Goal: Task Accomplishment & Management: Manage account settings

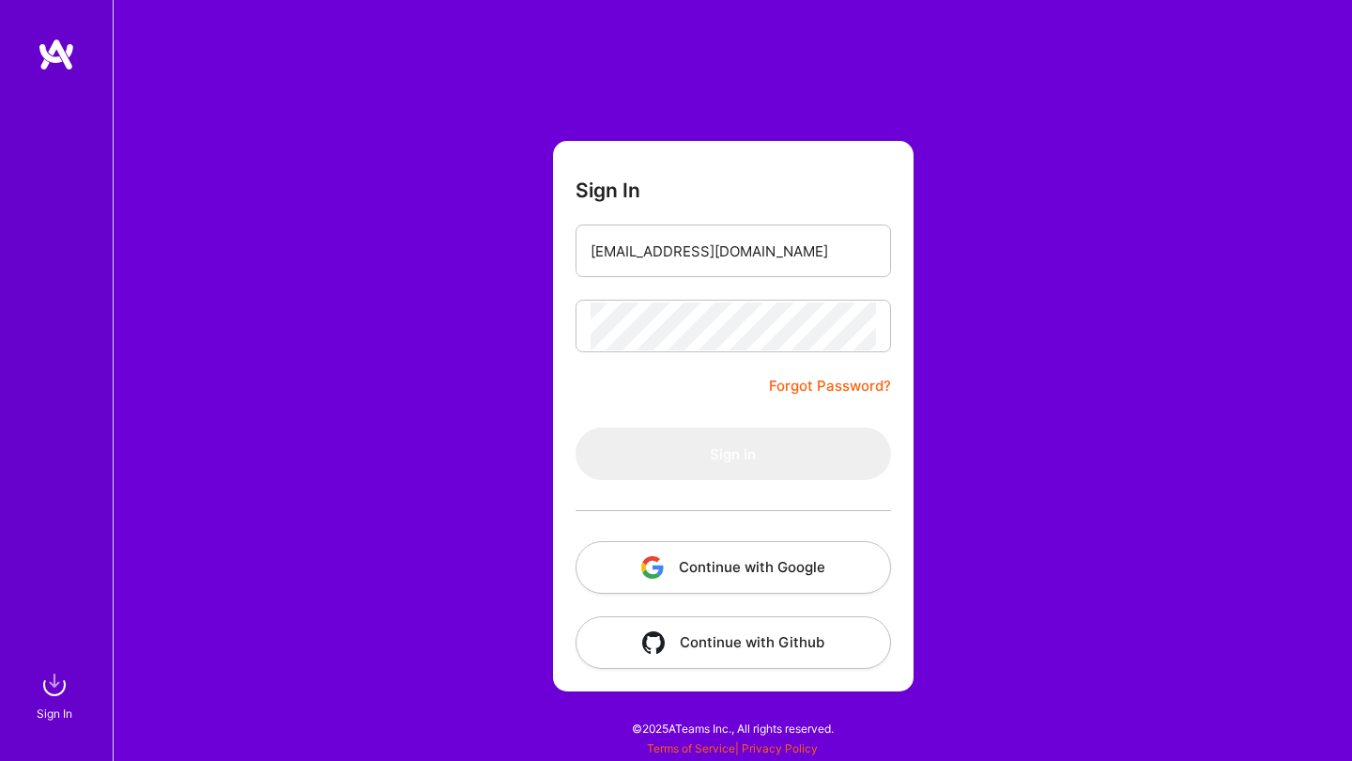
type input "[EMAIL_ADDRESS][DOMAIN_NAME]"
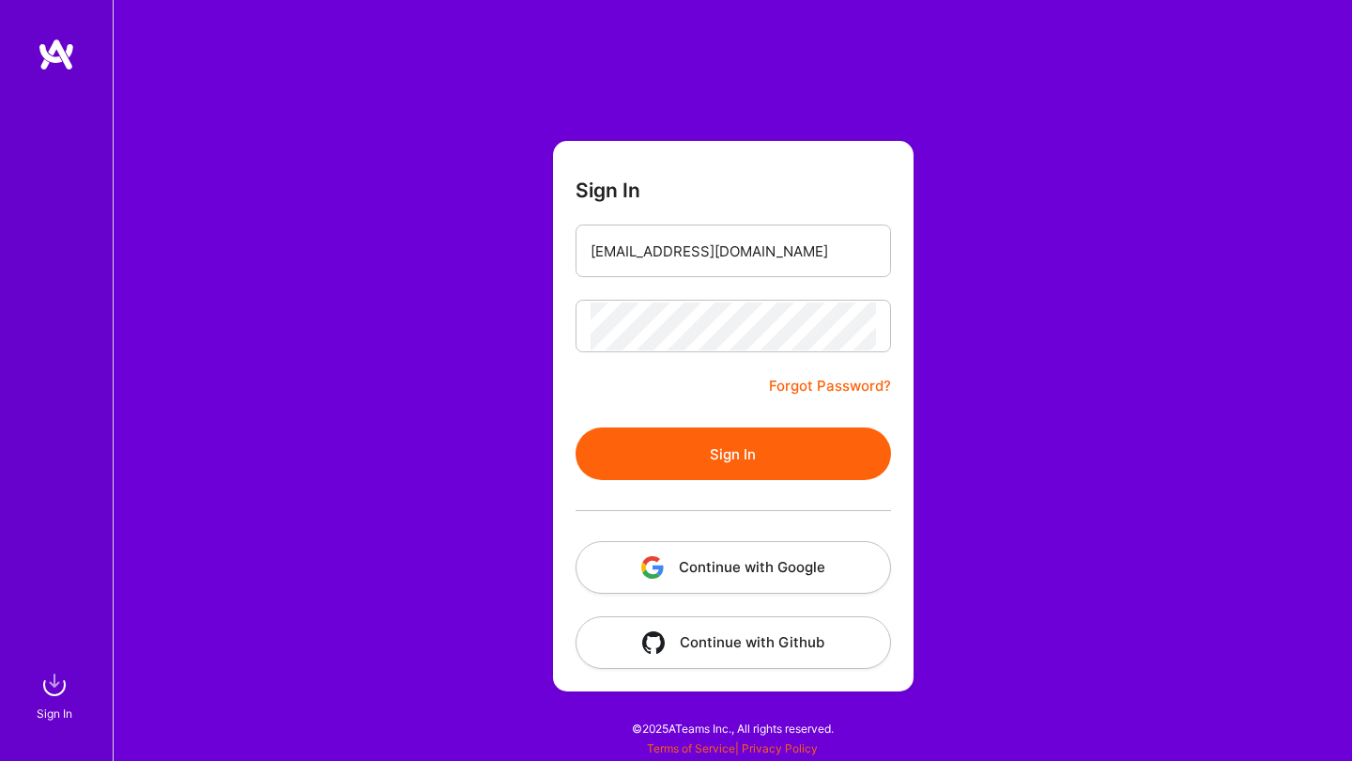
click at [735, 453] on button "Sign In" at bounding box center [734, 453] width 316 height 53
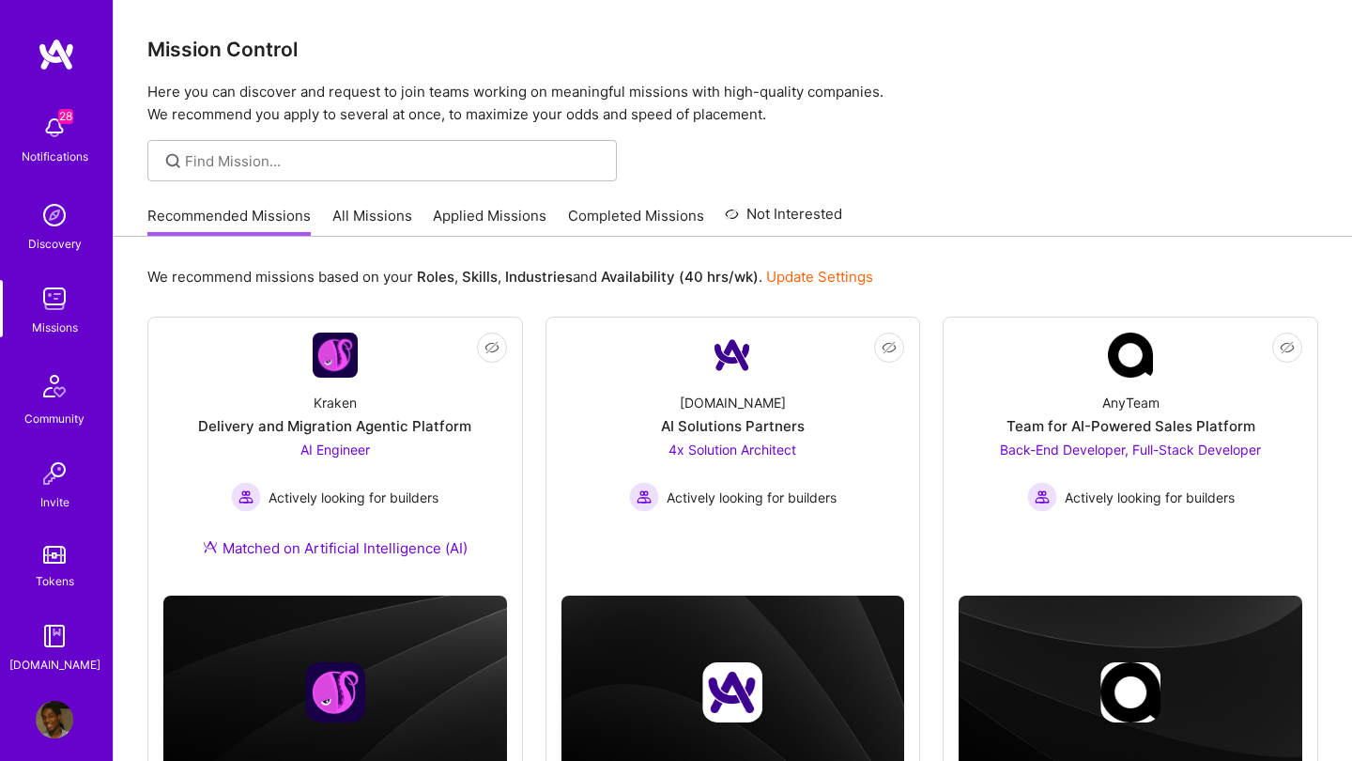
click at [50, 108] on div "28 Notifications" at bounding box center [54, 137] width 116 height 65
click at [998, 135] on div "28 28 Notifications Discovery Missions Community Invite Tokens [DOMAIN_NAME] Pr…" at bounding box center [676, 695] width 1352 height 1391
click at [38, 720] on img at bounding box center [55, 720] width 38 height 38
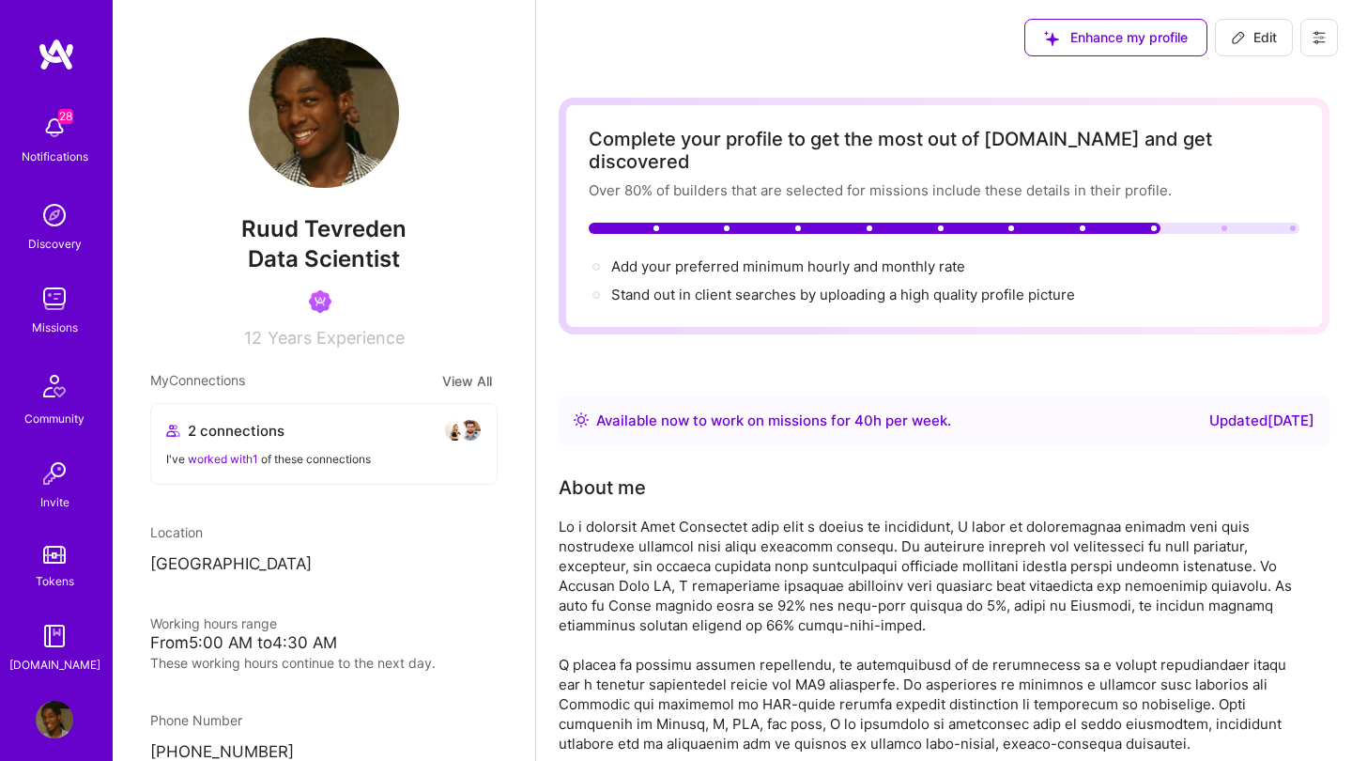
click at [1335, 29] on button at bounding box center [1320, 38] width 38 height 38
click at [59, 613] on div "28 Notifications Discovery Missions Community Invite Tokens [DOMAIN_NAME]" at bounding box center [56, 389] width 113 height 569
click at [59, 640] on img at bounding box center [55, 636] width 38 height 38
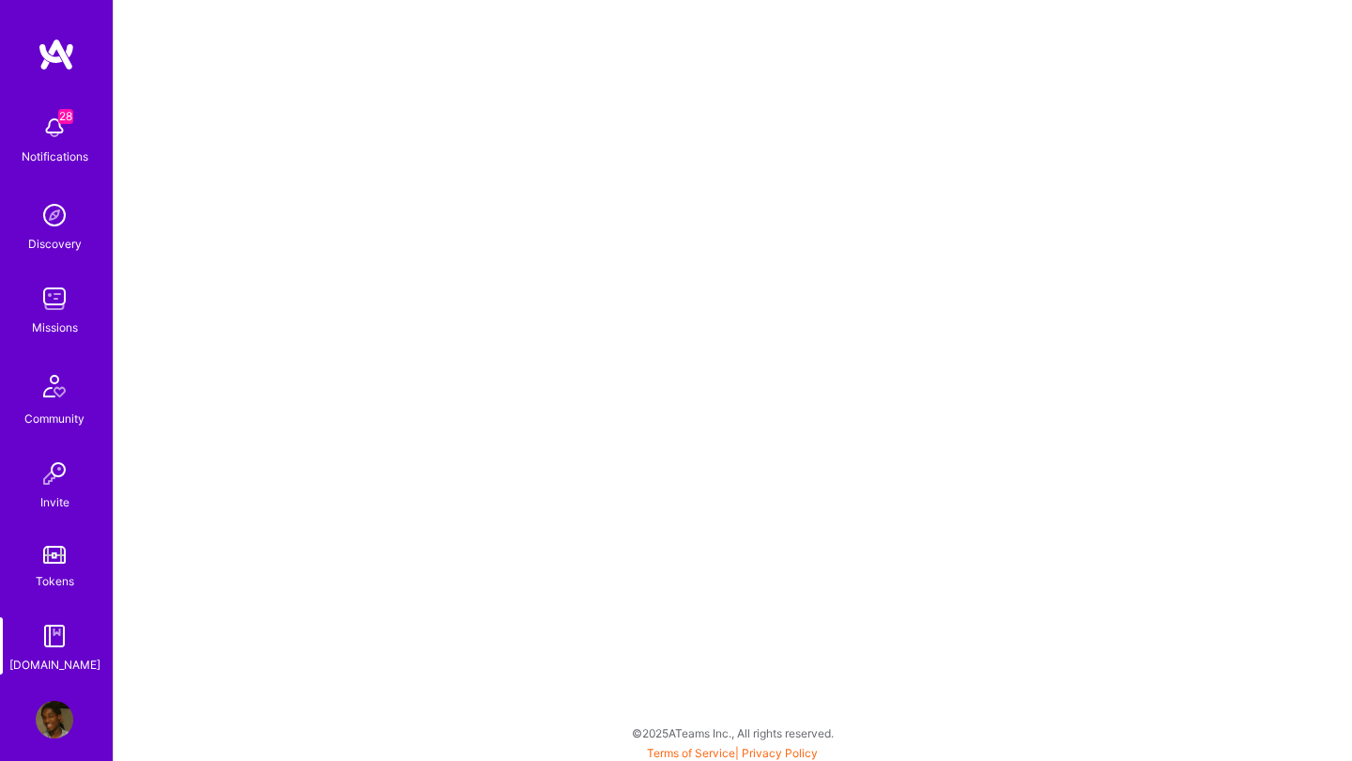
click at [61, 561] on img at bounding box center [54, 555] width 23 height 18
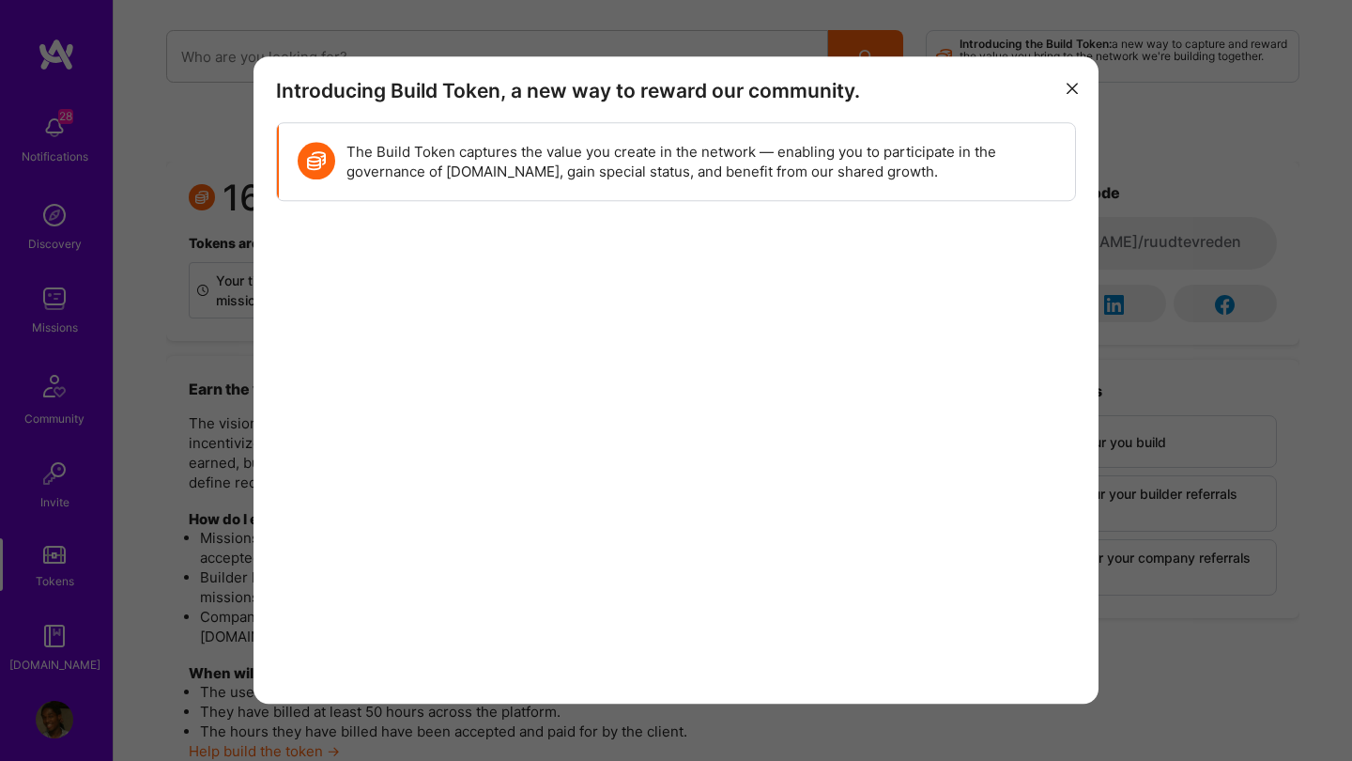
click at [52, 485] on div "Introducing Build Token, a new way to reward our community. The Build Token cap…" at bounding box center [676, 380] width 1352 height 761
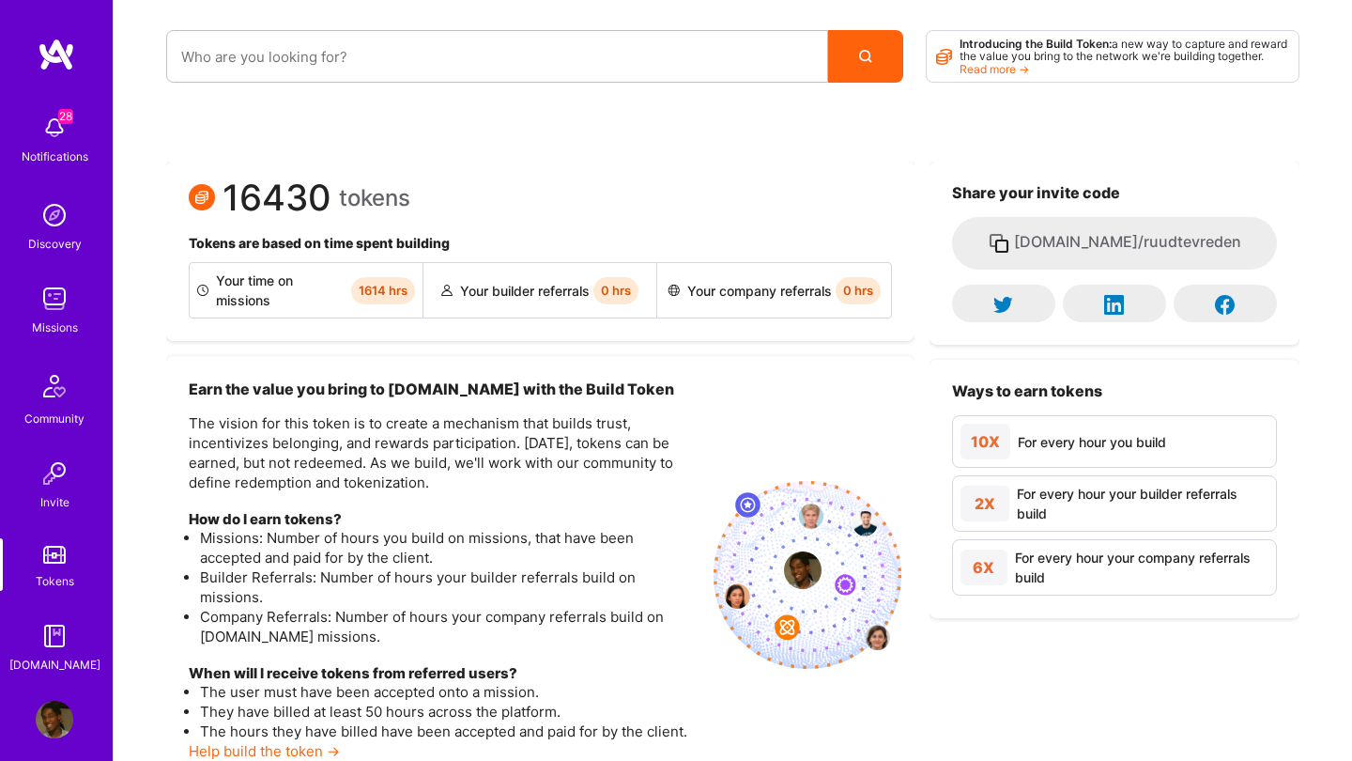
click at [54, 468] on img at bounding box center [55, 473] width 38 height 38
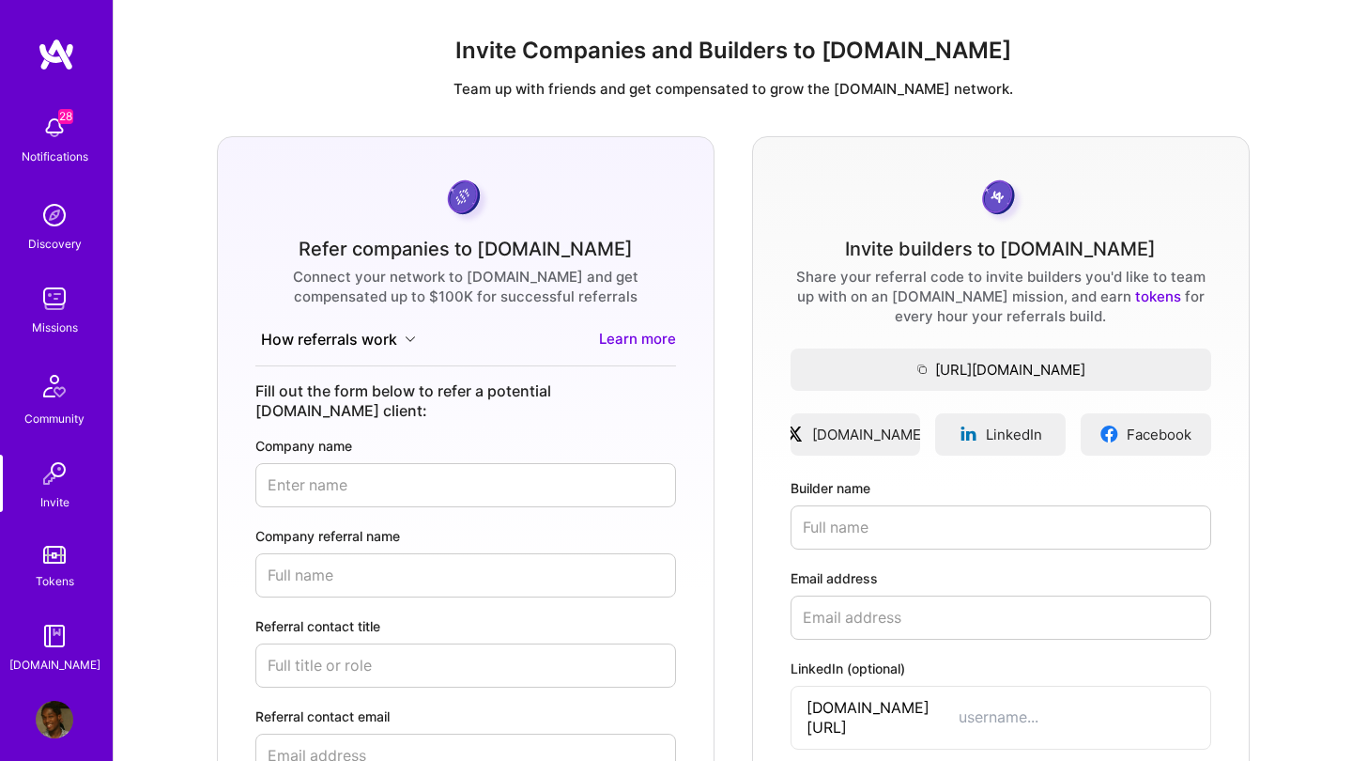
click at [61, 390] on img at bounding box center [54, 385] width 45 height 45
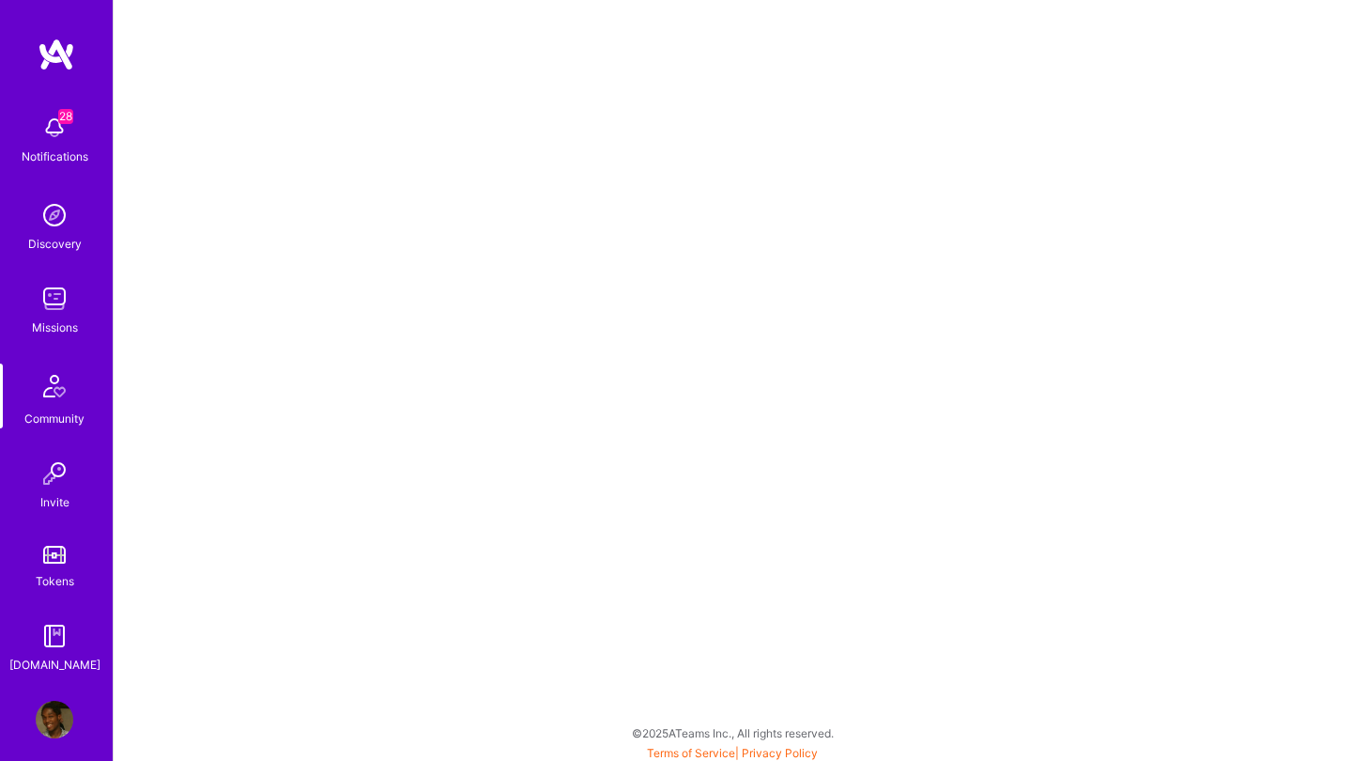
click at [60, 298] on img at bounding box center [55, 299] width 38 height 38
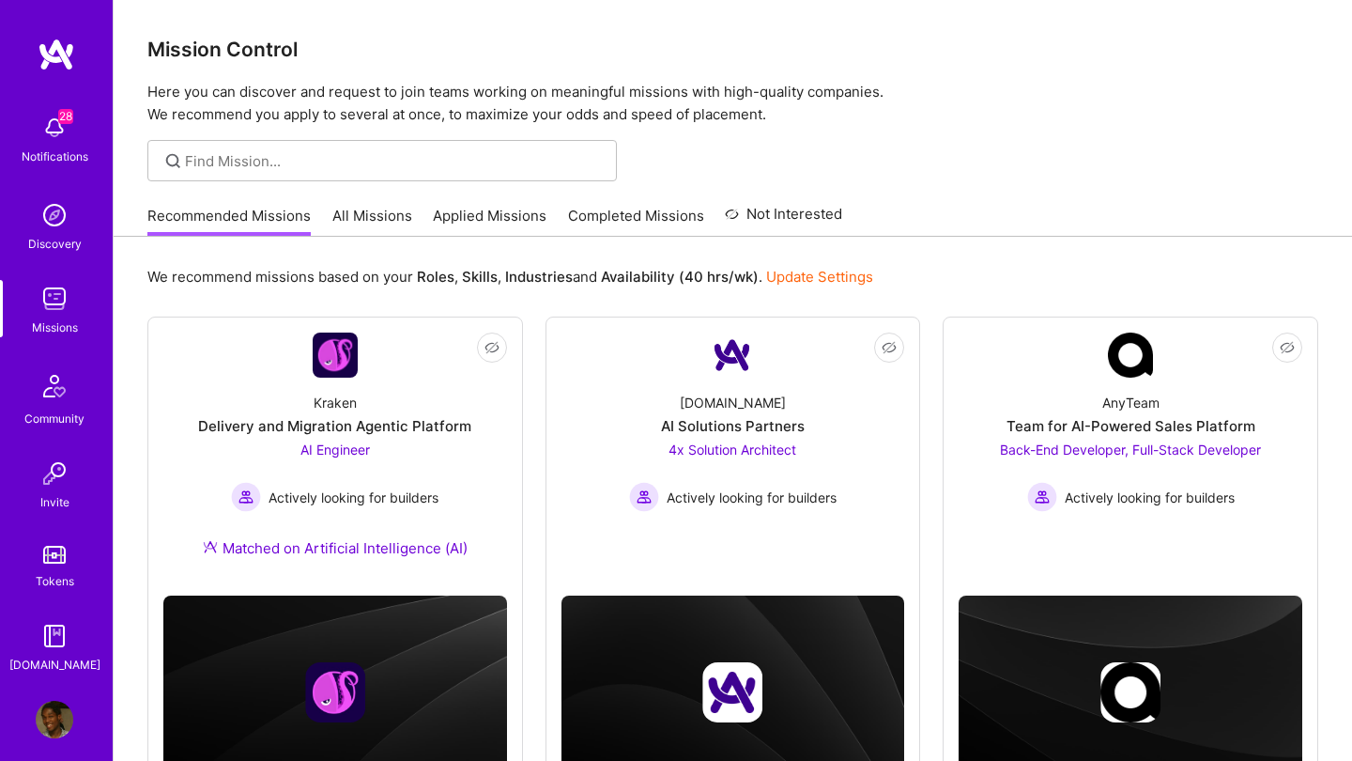
click at [69, 64] on img at bounding box center [57, 55] width 38 height 34
click at [63, 55] on img at bounding box center [57, 55] width 38 height 34
click at [53, 708] on img at bounding box center [55, 720] width 38 height 38
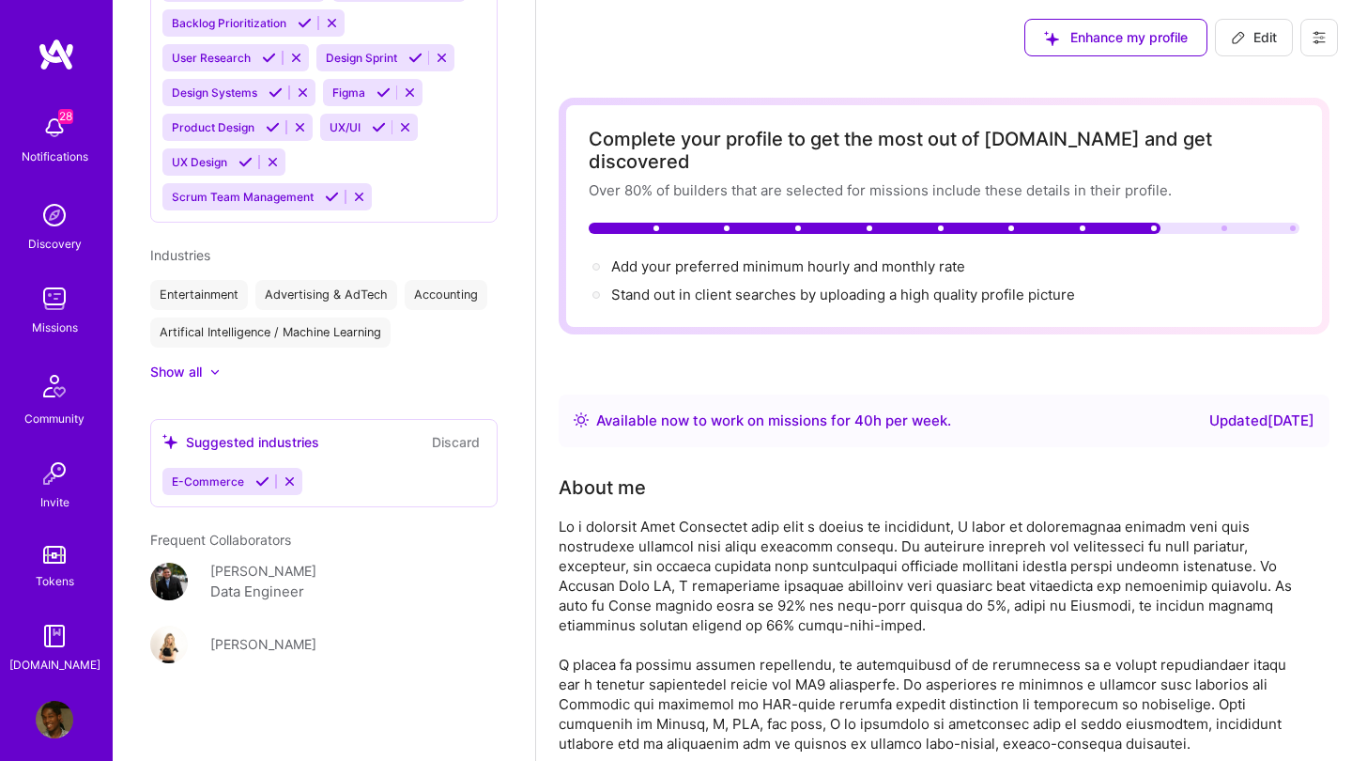
click at [44, 471] on img at bounding box center [55, 473] width 38 height 38
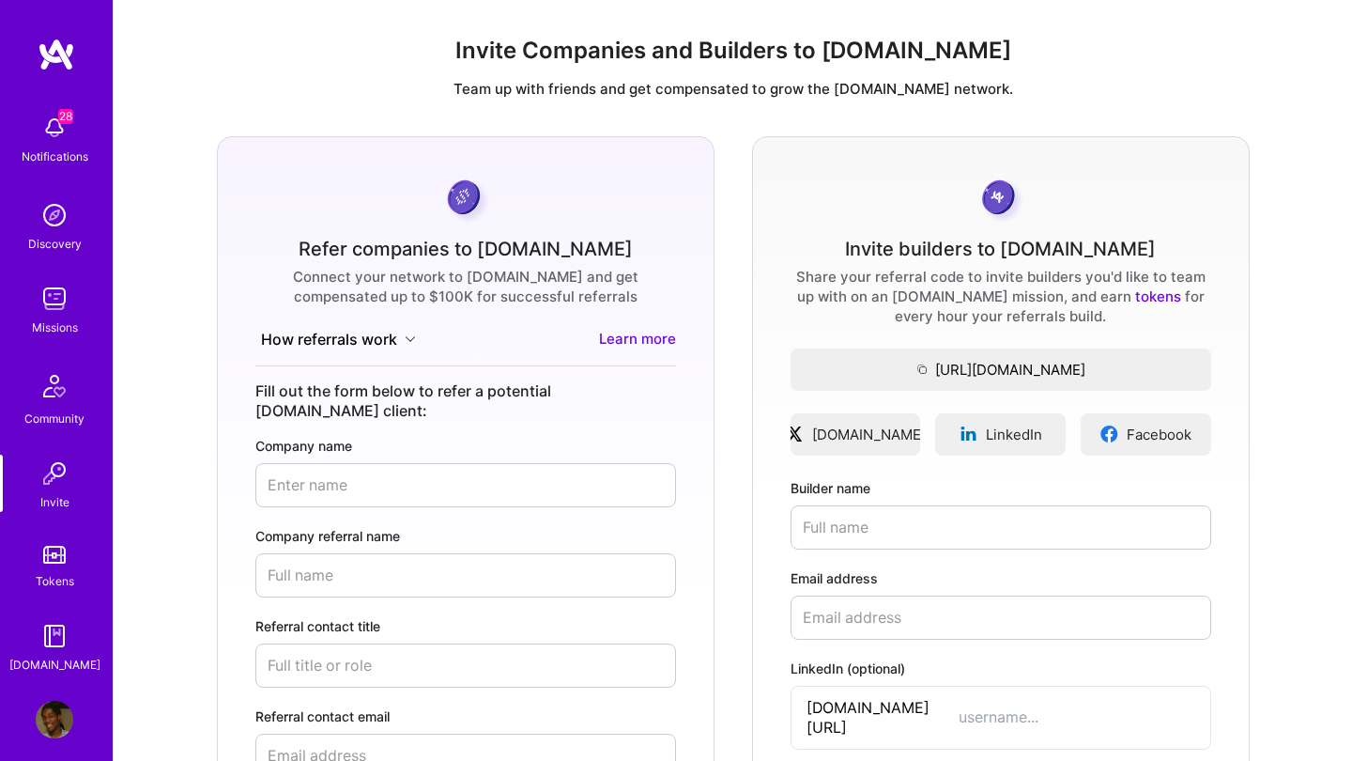
click at [67, 303] on img at bounding box center [55, 299] width 38 height 38
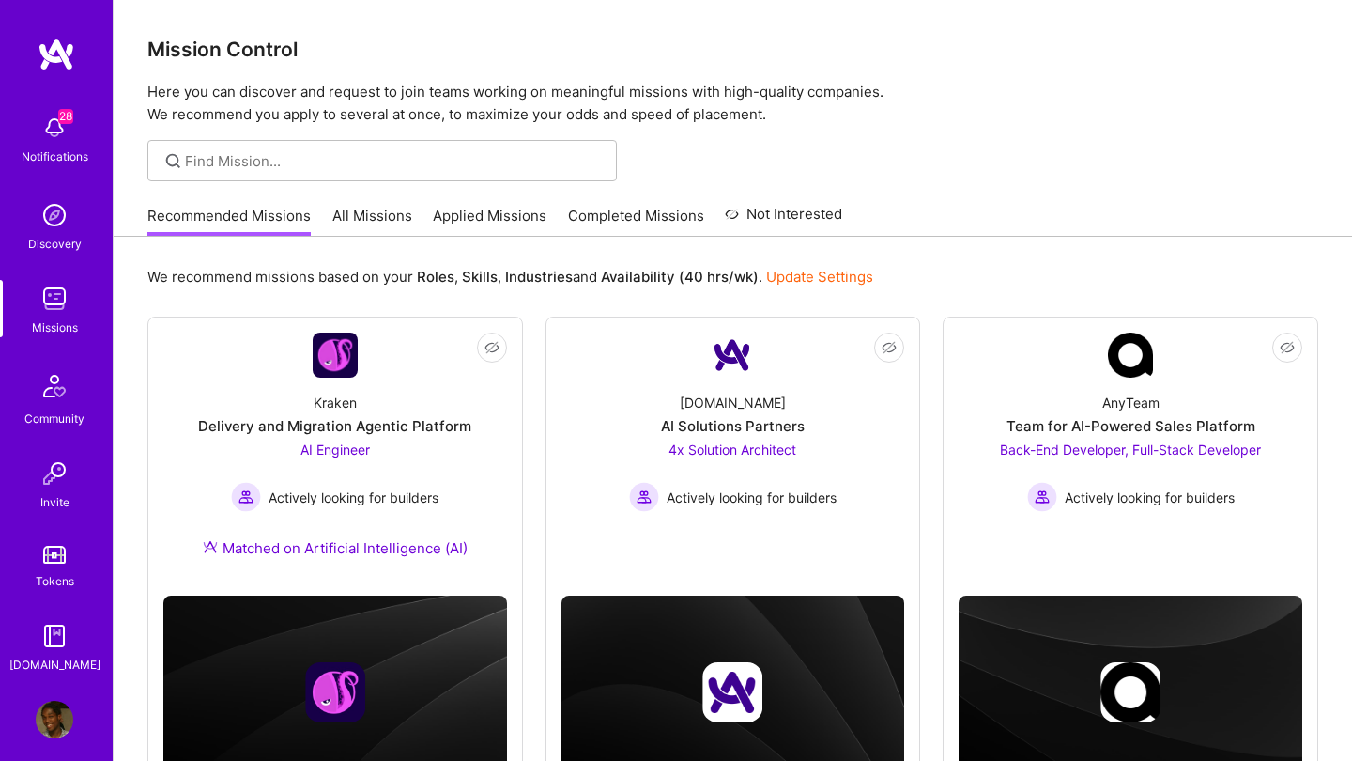
click at [55, 225] on img at bounding box center [55, 215] width 38 height 38
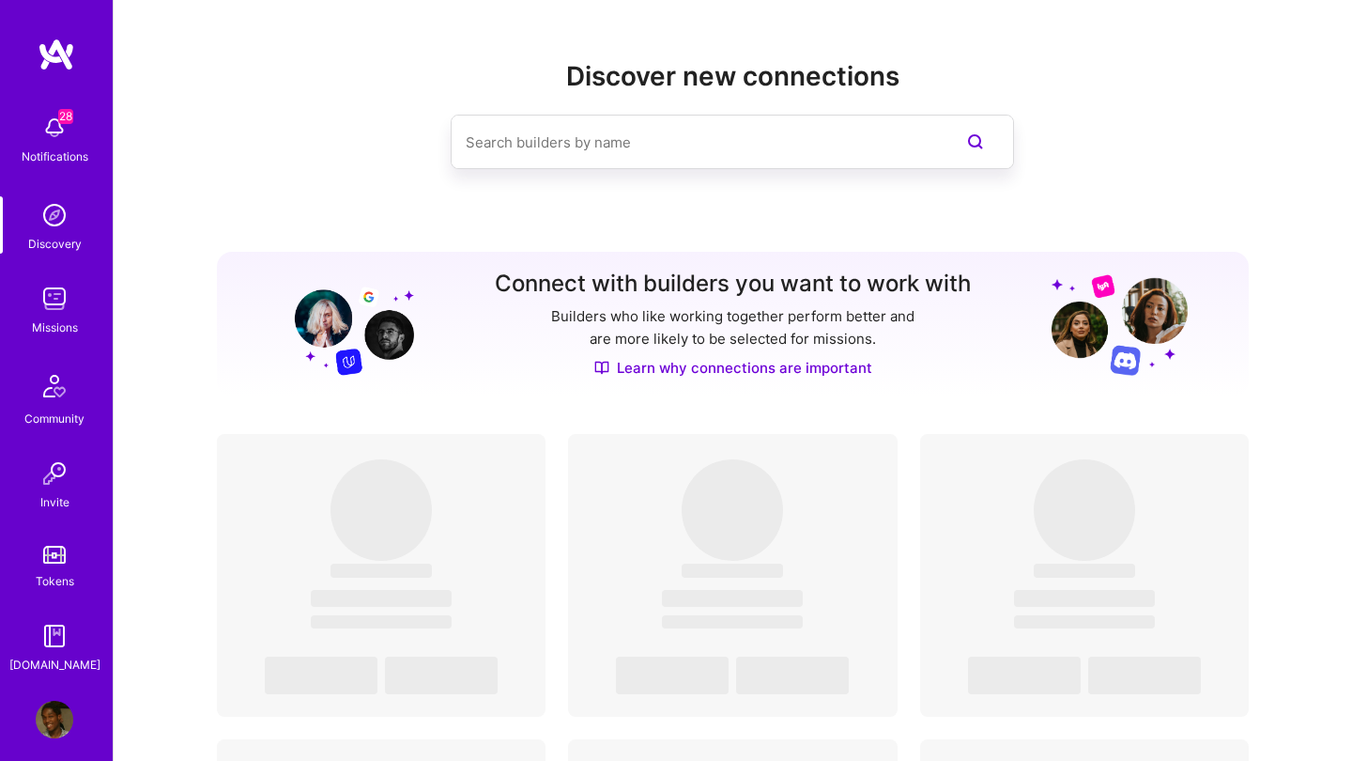
click at [54, 140] on img at bounding box center [55, 128] width 38 height 38
click at [54, 140] on div "28 Notifications Discovery Missions Community Invite Tokens [DOMAIN_NAME]" at bounding box center [56, 389] width 113 height 569
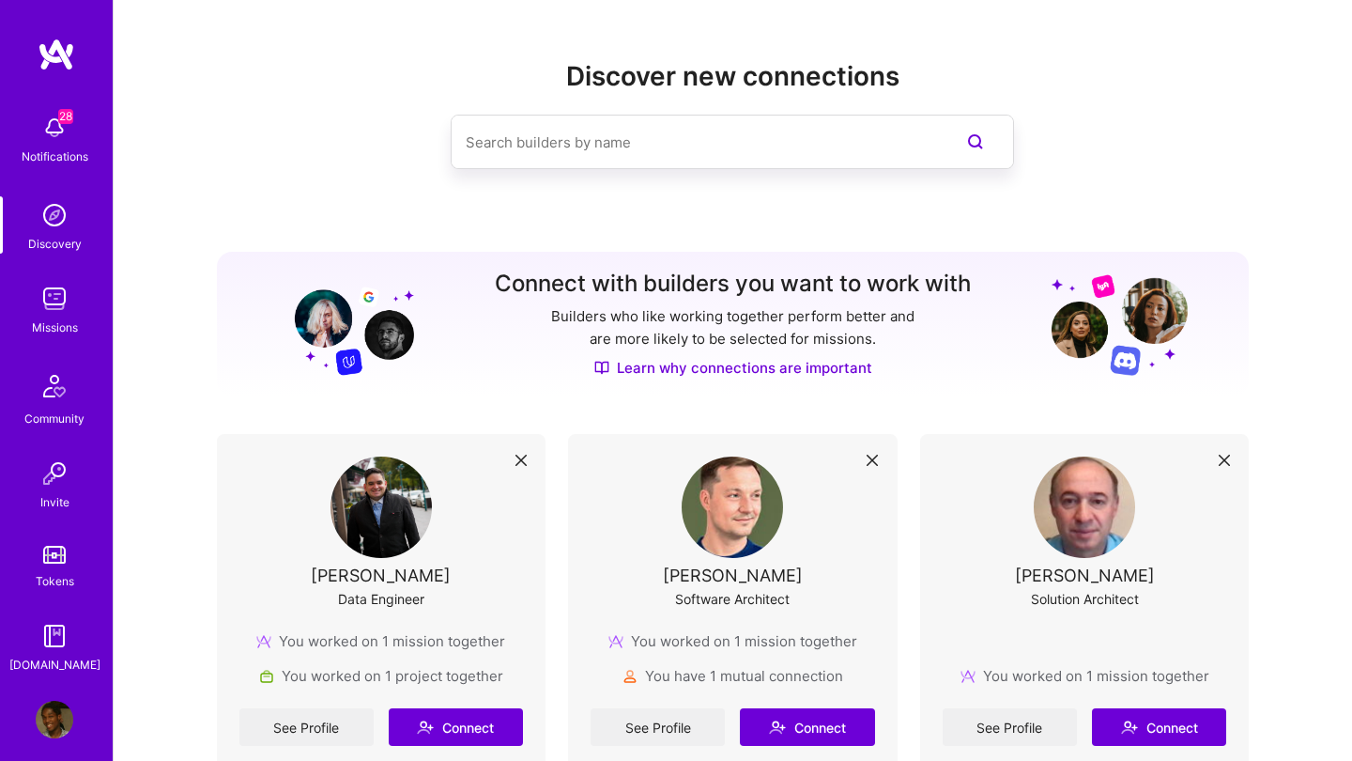
click at [52, 662] on div "[DOMAIN_NAME]" at bounding box center [54, 665] width 91 height 20
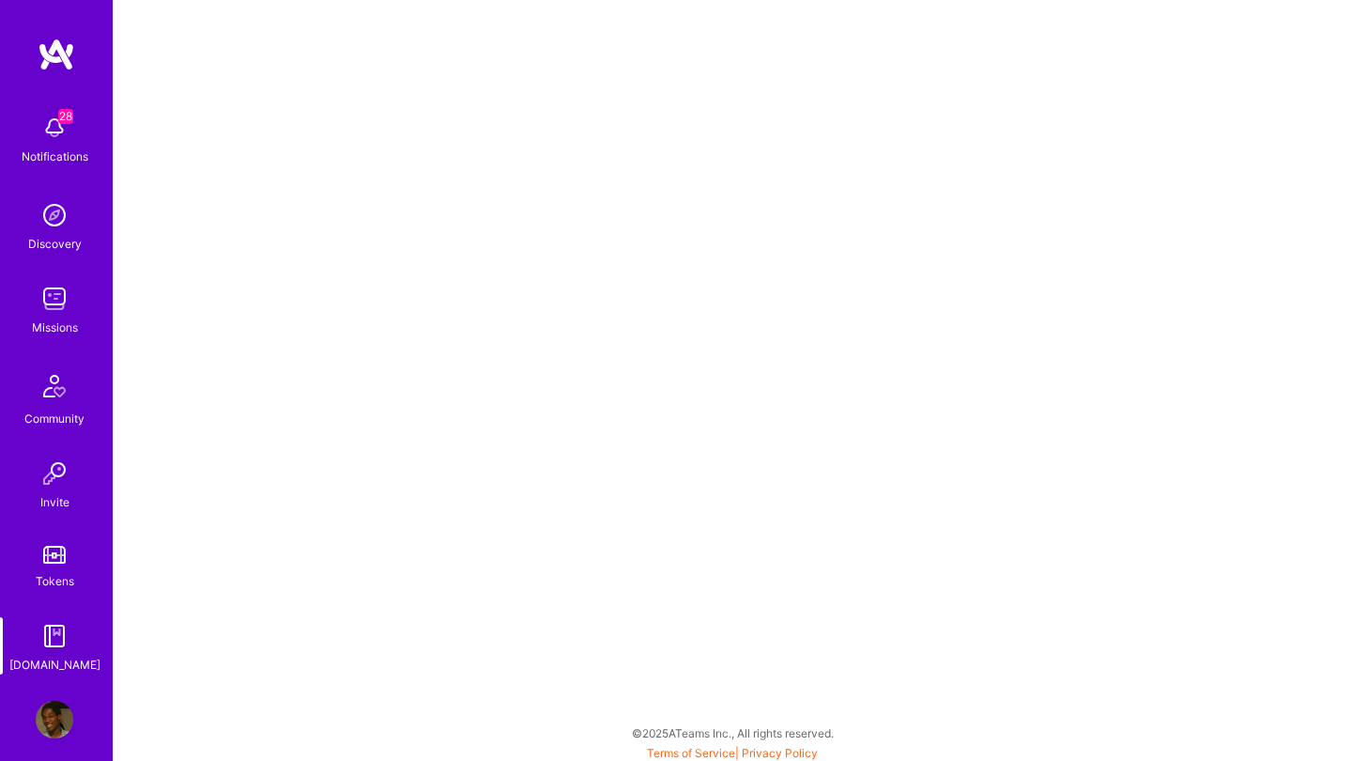
click at [39, 716] on img at bounding box center [55, 720] width 38 height 38
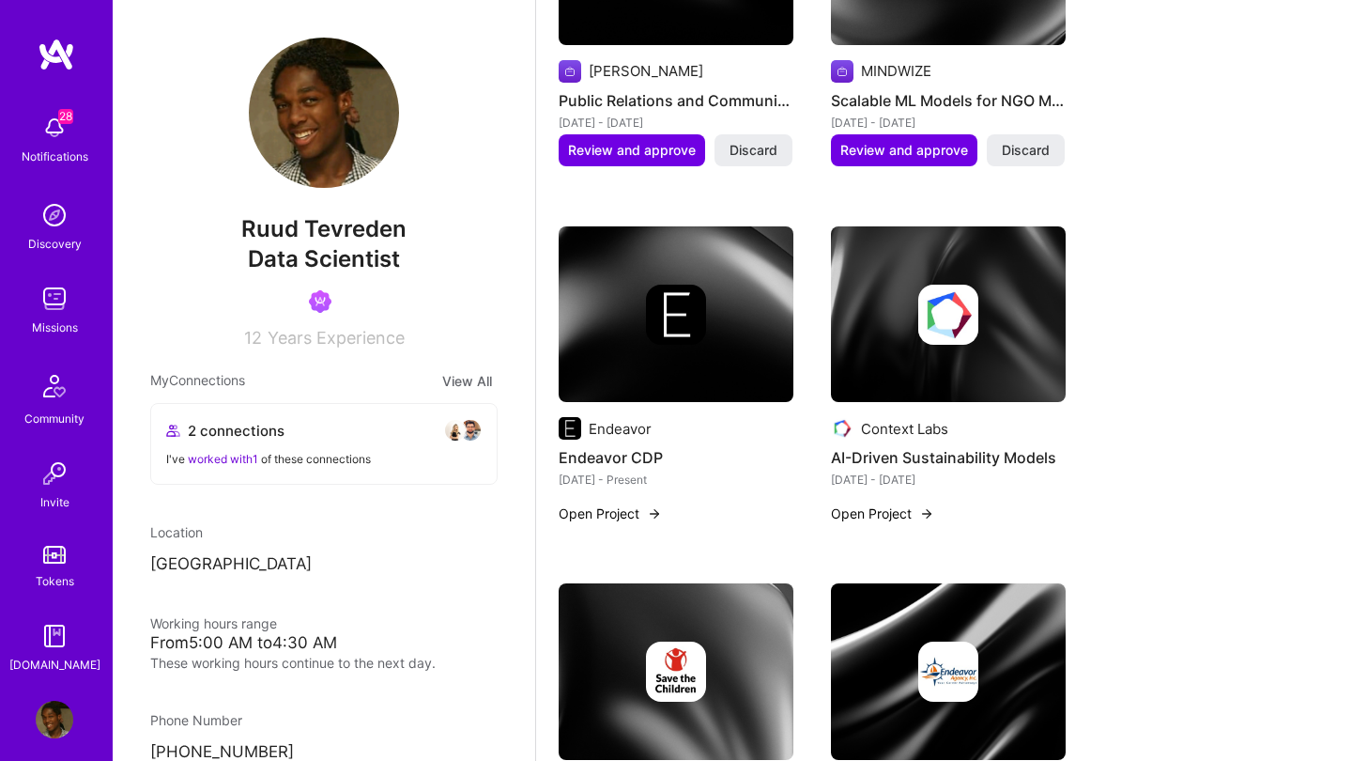
scroll to position [1805, 0]
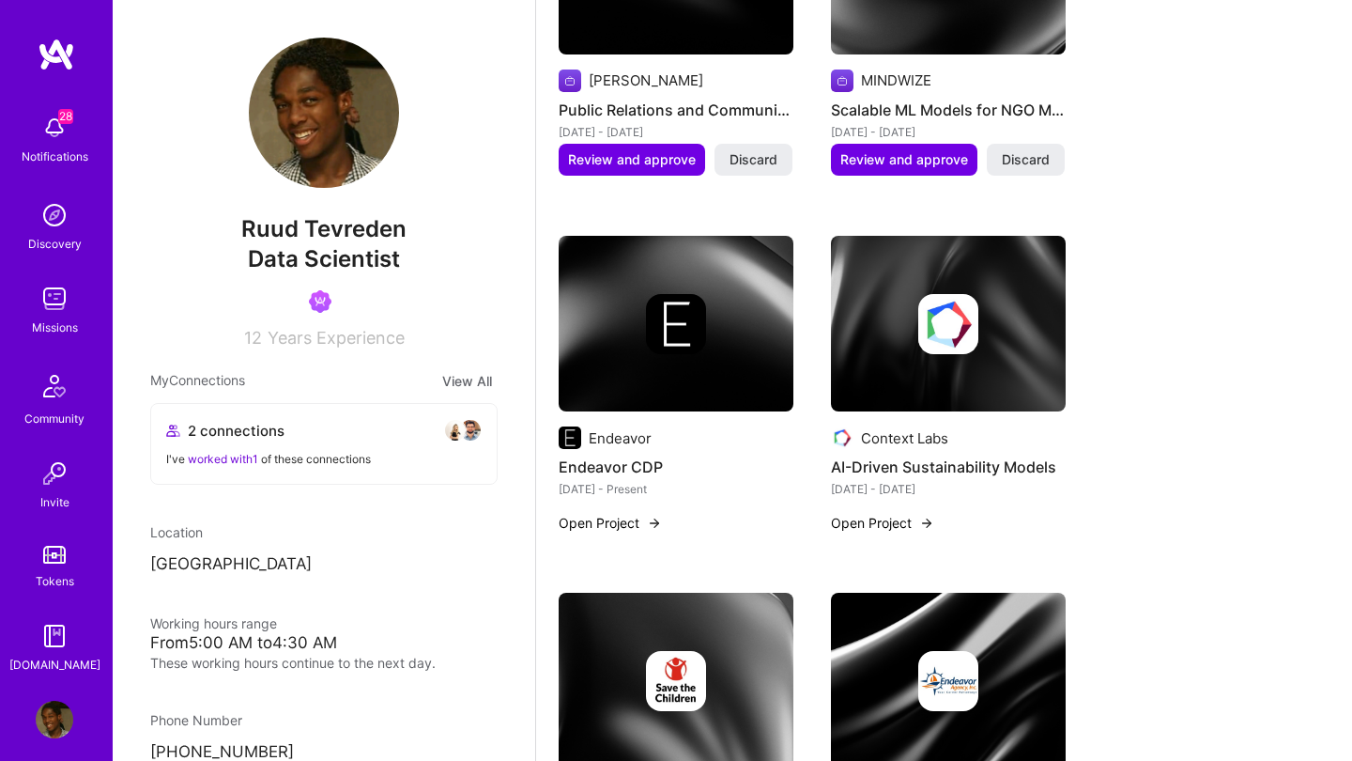
click at [56, 296] on img at bounding box center [55, 299] width 38 height 38
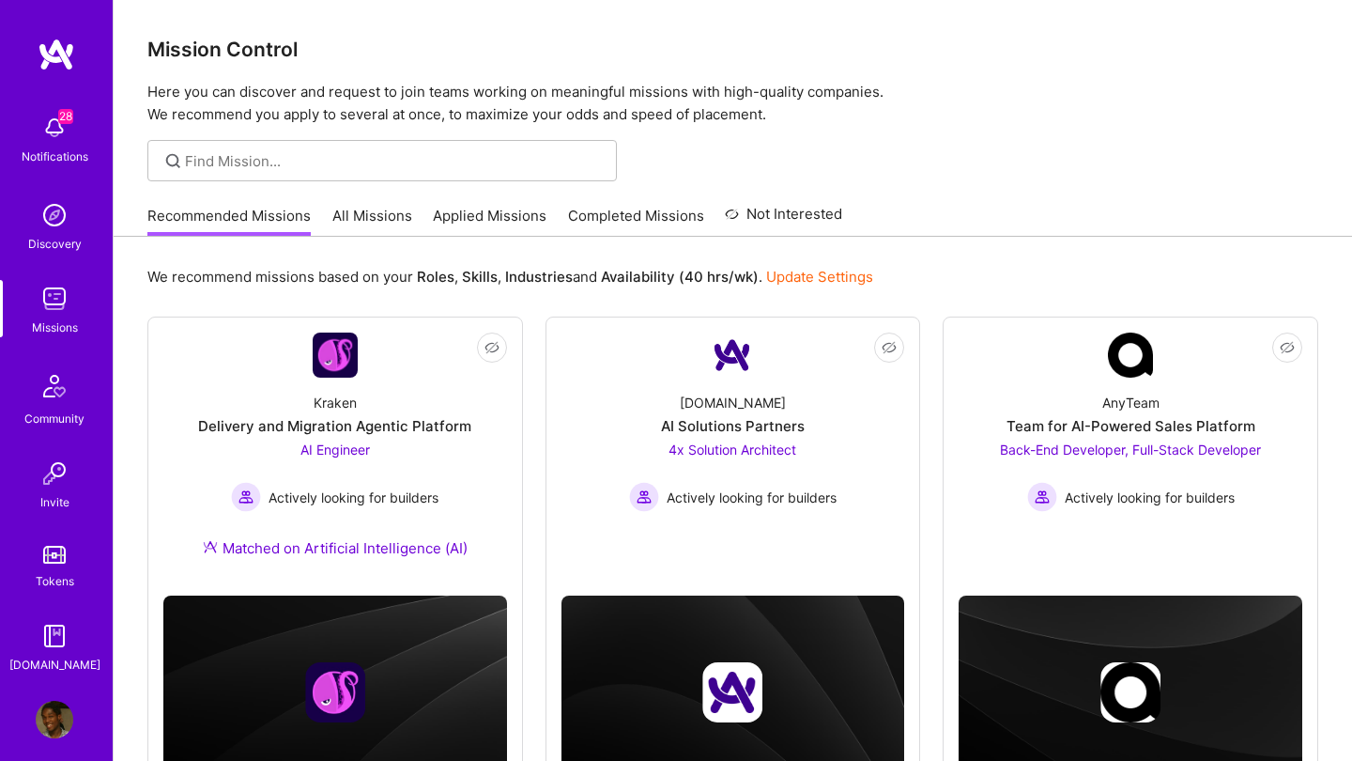
click at [804, 280] on link "Update Settings" at bounding box center [819, 277] width 107 height 18
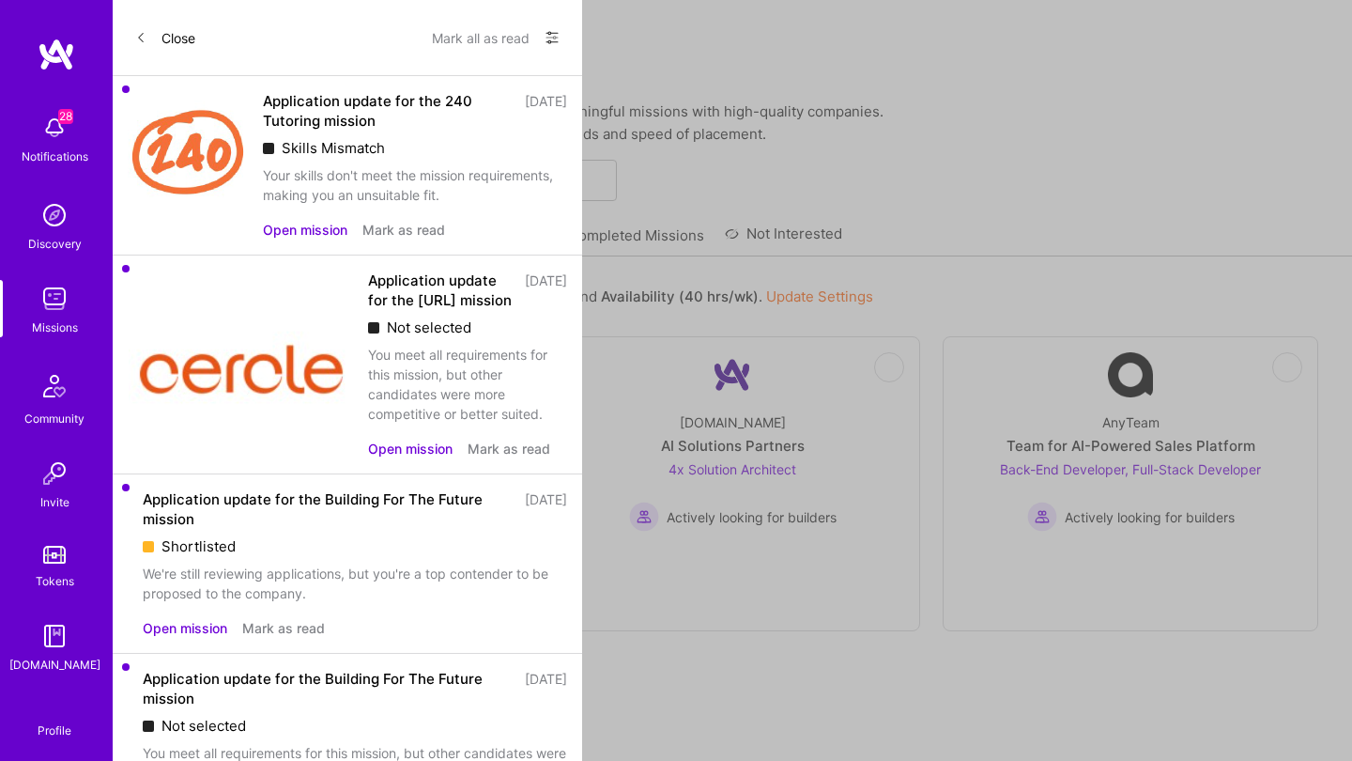
select select "NL"
select select "Right Now"
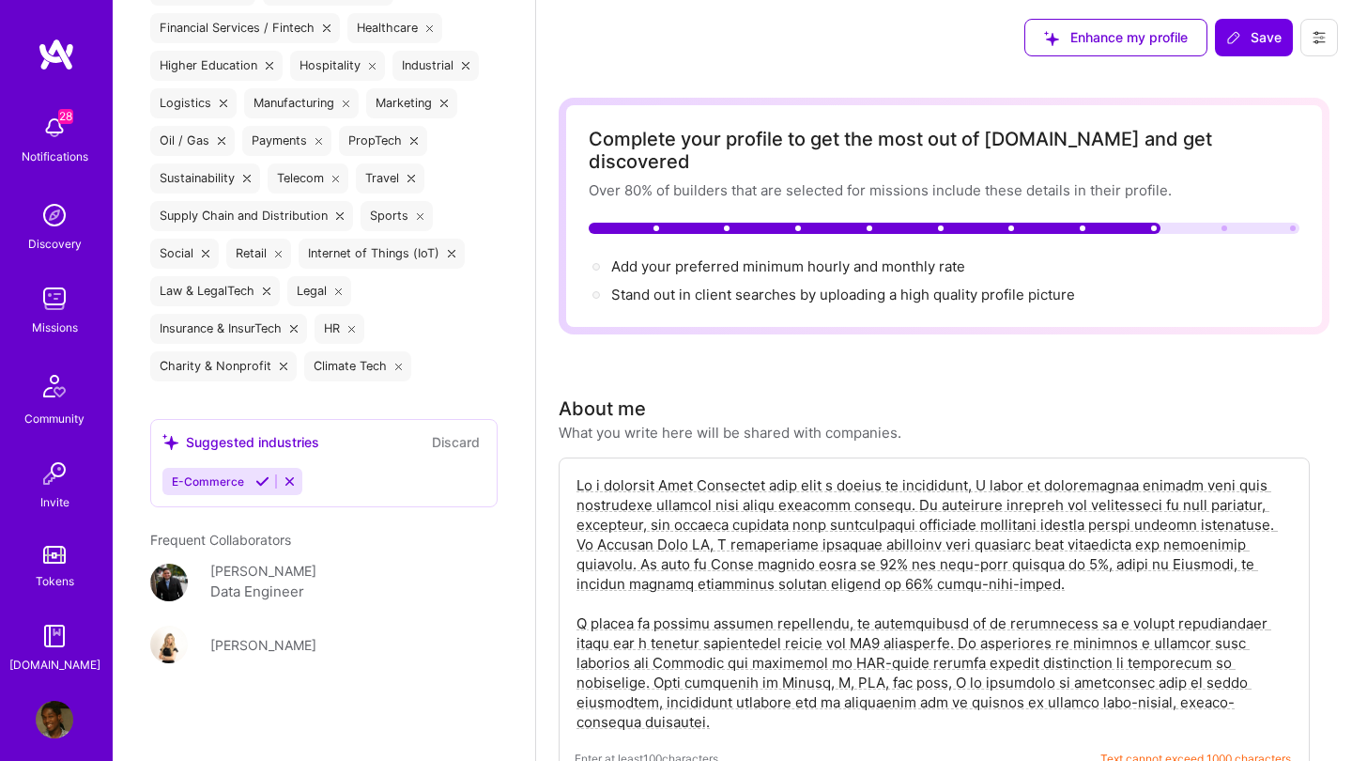
click at [1314, 37] on icon at bounding box center [1319, 37] width 15 height 15
click at [1255, 129] on button "Payment method" at bounding box center [1267, 128] width 141 height 48
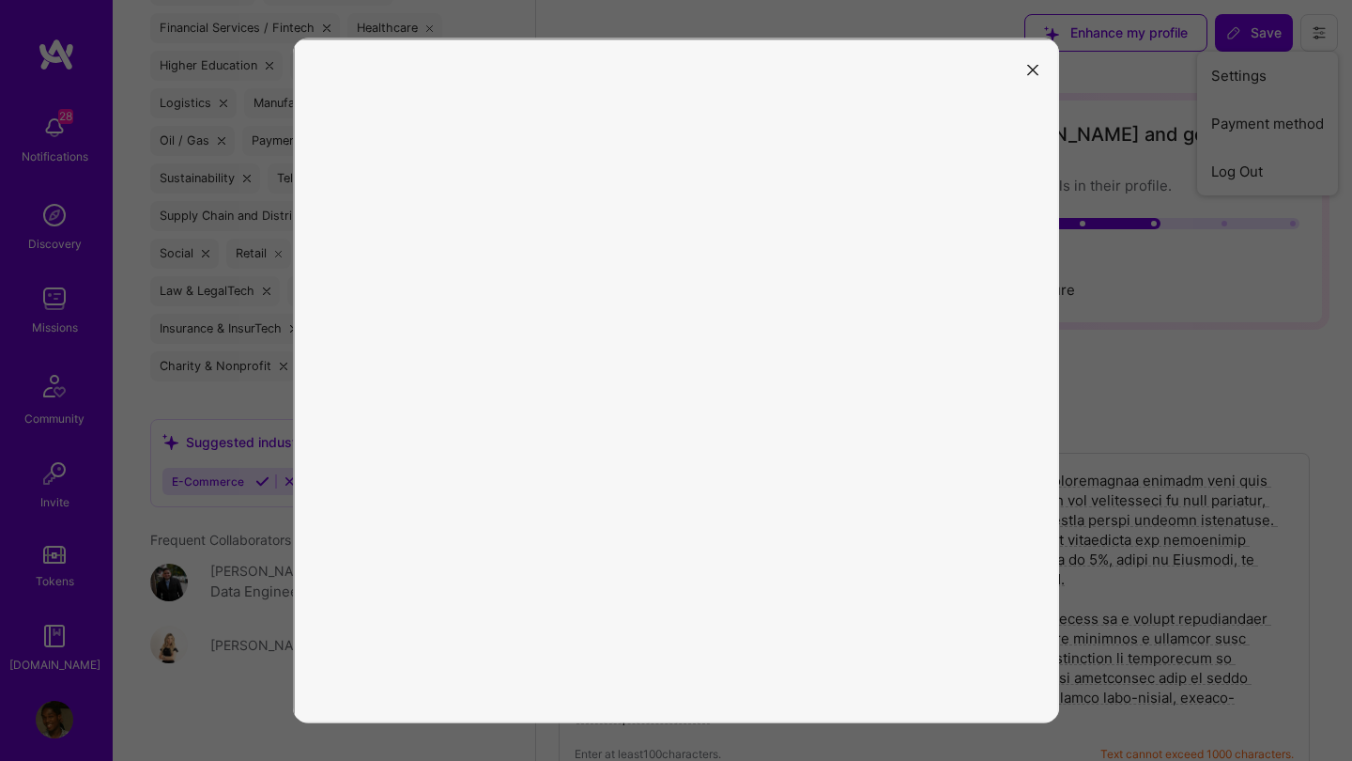
scroll to position [5, 1]
click at [1028, 66] on icon "modal" at bounding box center [1032, 69] width 11 height 11
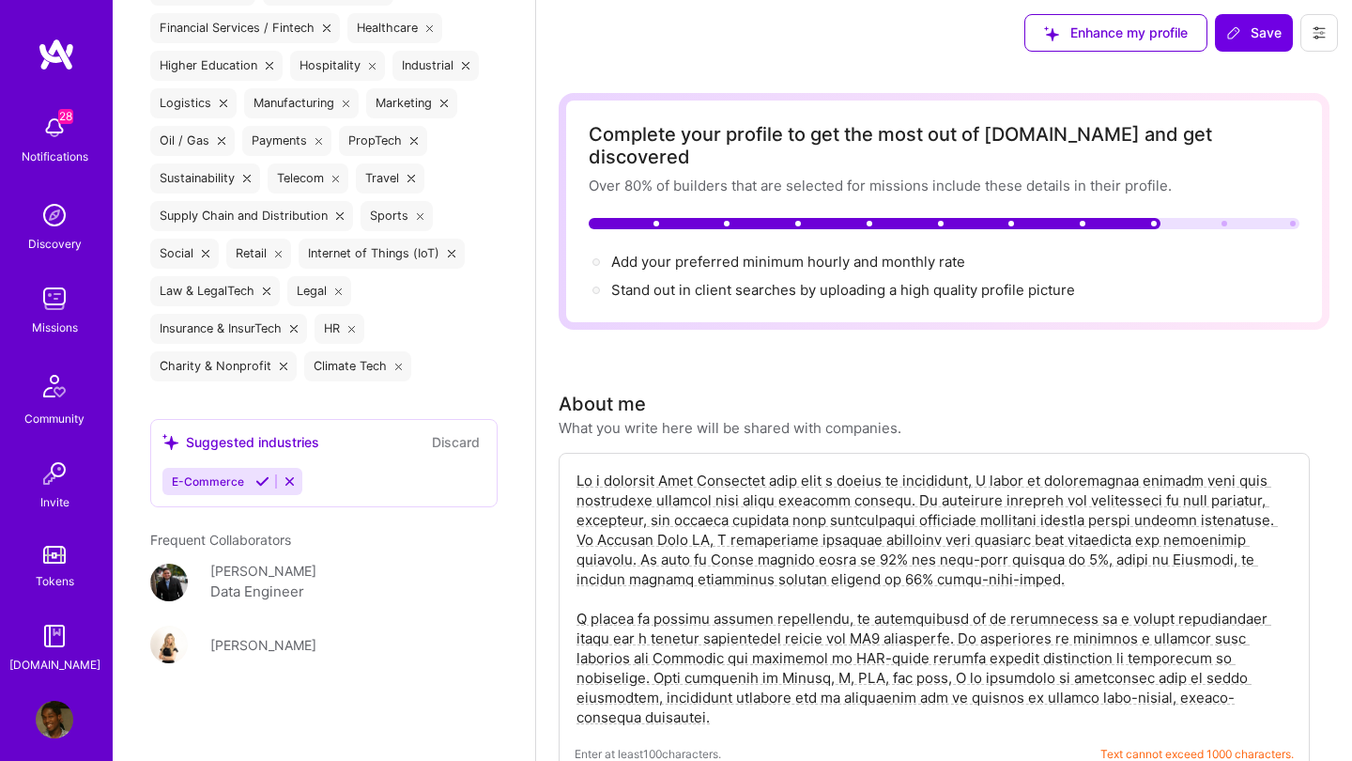
click at [1335, 23] on button at bounding box center [1320, 33] width 38 height 38
click at [1292, 72] on button "Settings" at bounding box center [1267, 76] width 141 height 48
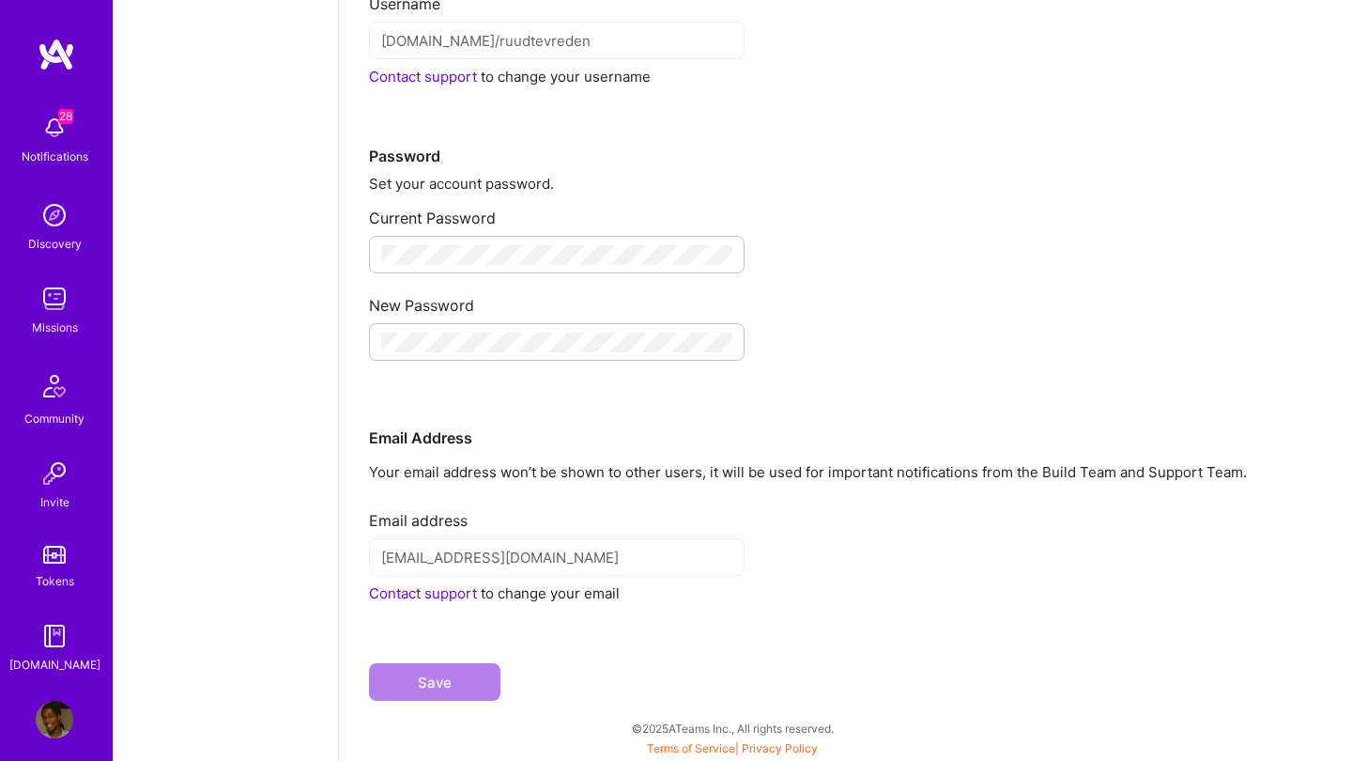
scroll to position [205, 0]
click at [49, 725] on img at bounding box center [55, 720] width 38 height 38
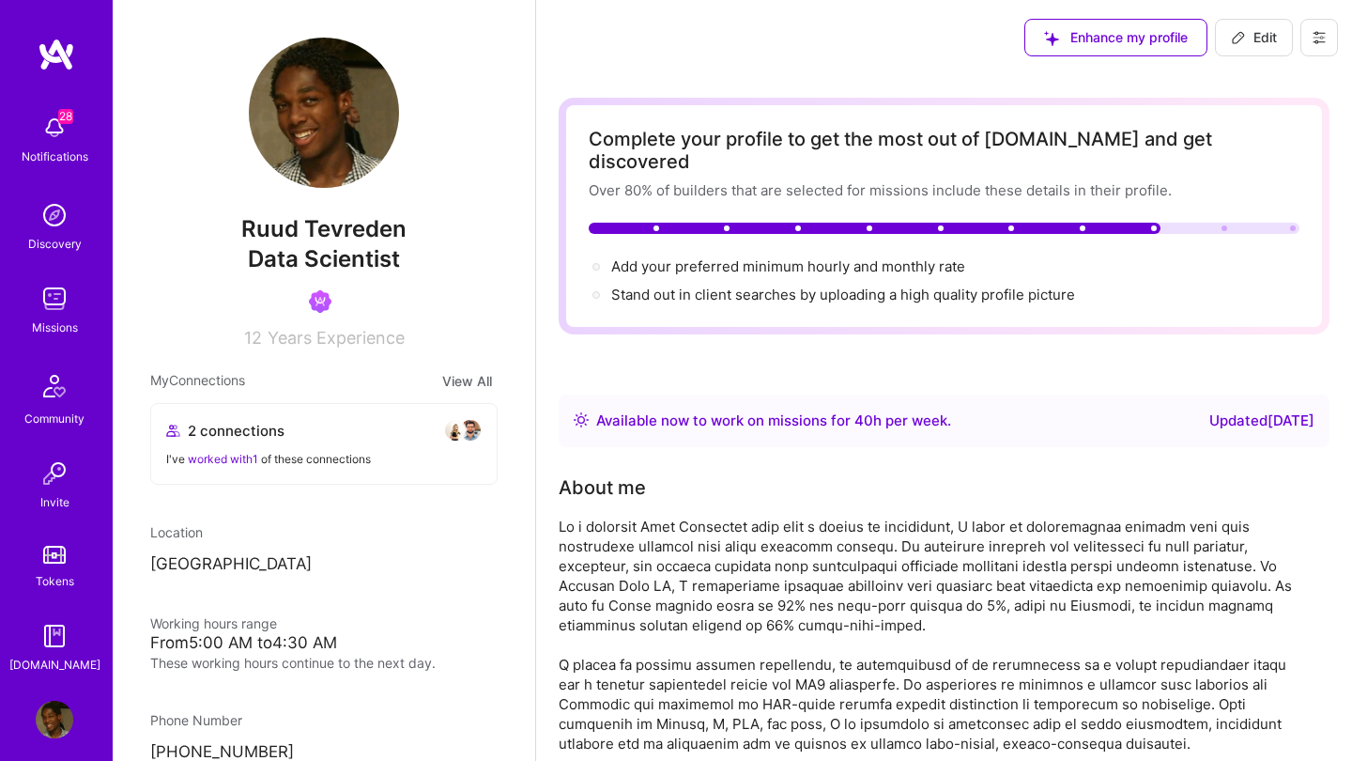
click at [1323, 33] on icon at bounding box center [1319, 37] width 11 height 11
click at [1269, 128] on button "Payment method" at bounding box center [1267, 128] width 141 height 48
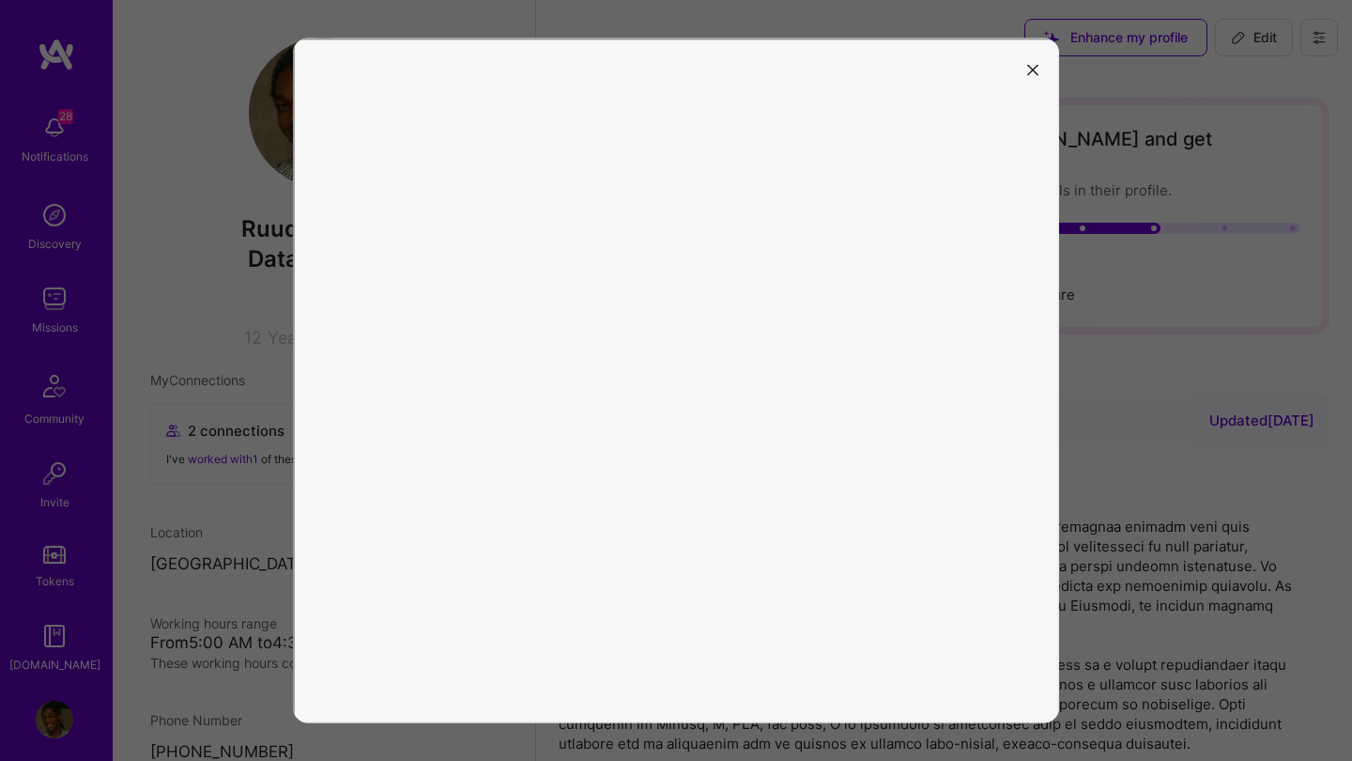
click at [1027, 71] on icon "modal" at bounding box center [1032, 69] width 11 height 11
